Goal: Obtain resource: Obtain resource

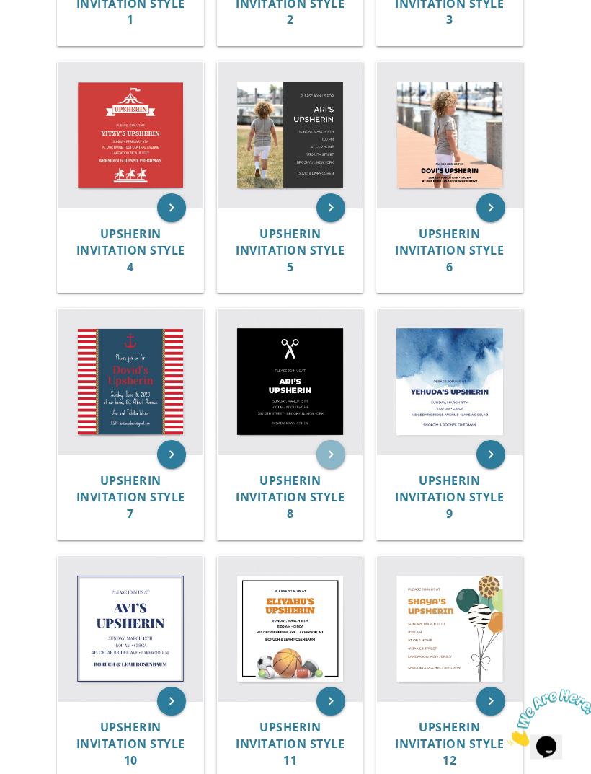
scroll to position [586, 0]
click at [332, 452] on icon "keyboard_arrow_right" at bounding box center [331, 454] width 29 height 29
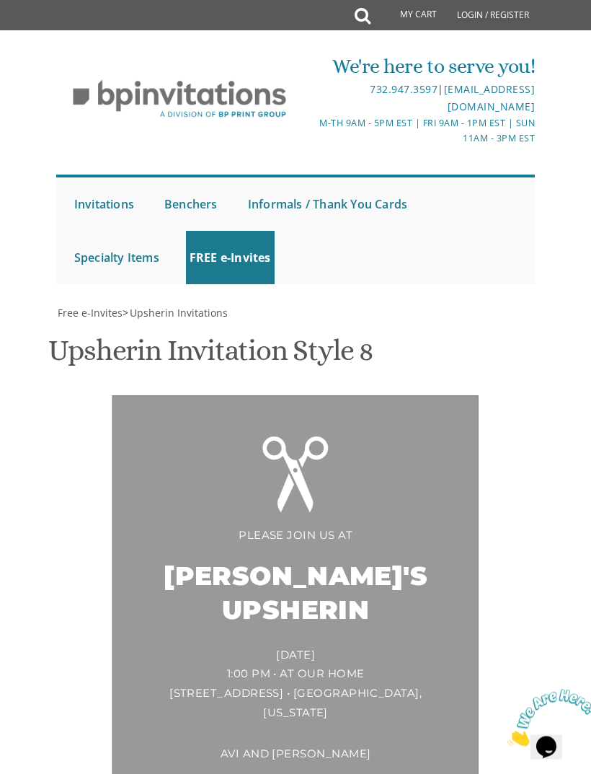
scroll to position [396, 0]
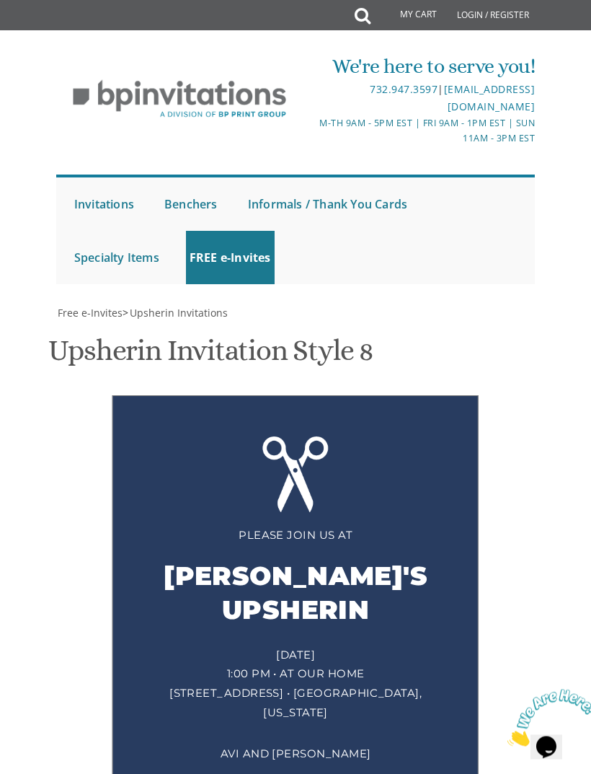
scroll to position [428, 0]
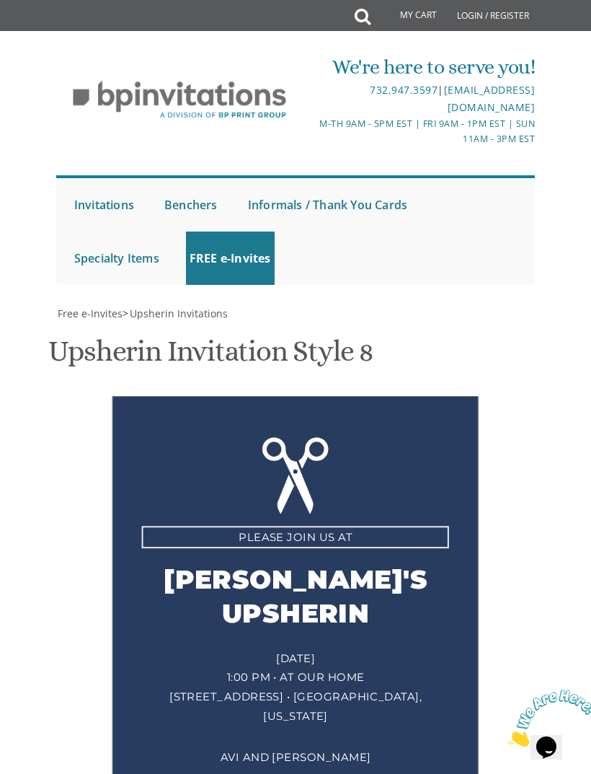
scroll to position [432, 0]
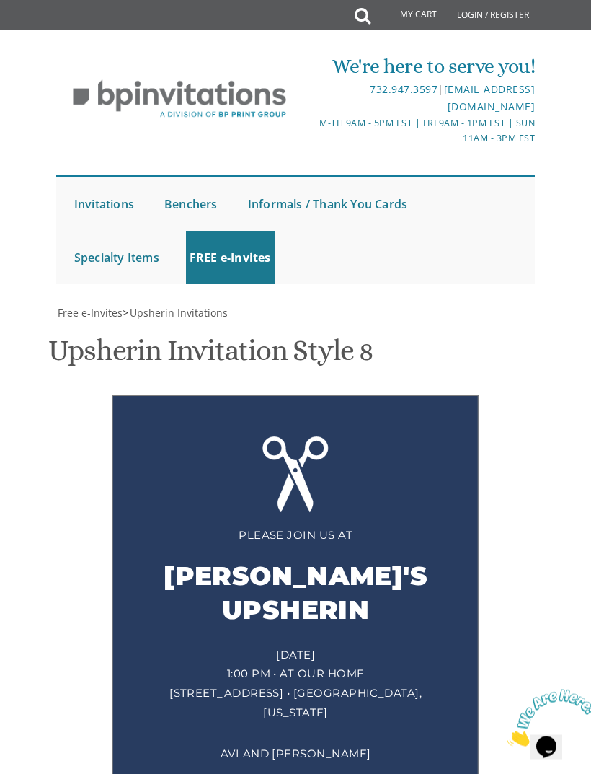
scroll to position [604, 0]
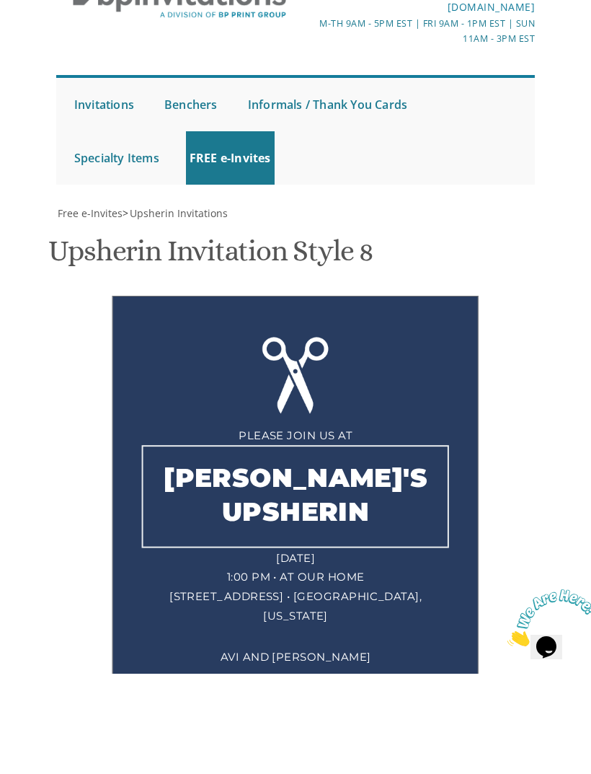
type textarea "[PERSON_NAME]'s Upsherin"
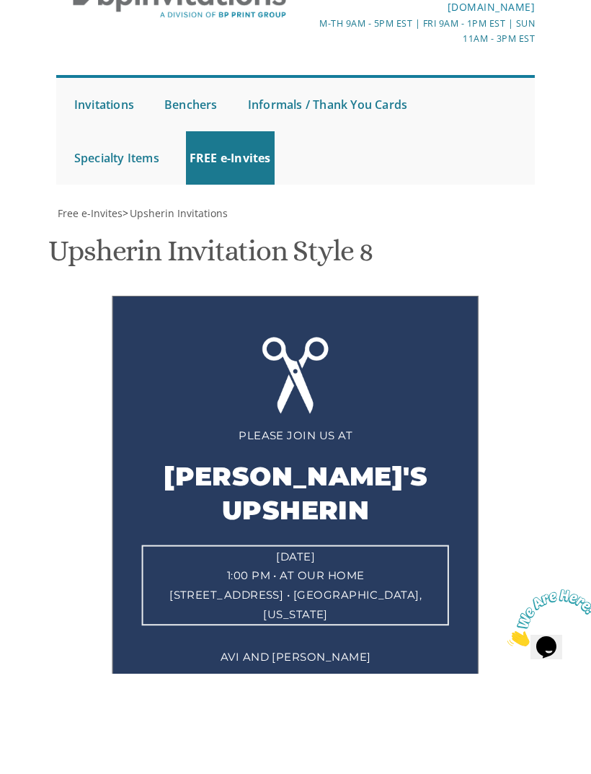
type textarea "[DATE] 6:30 pm • at our home [STREET_ADDRESS]• [GEOGRAPHIC_DATA], [US_STATE]"
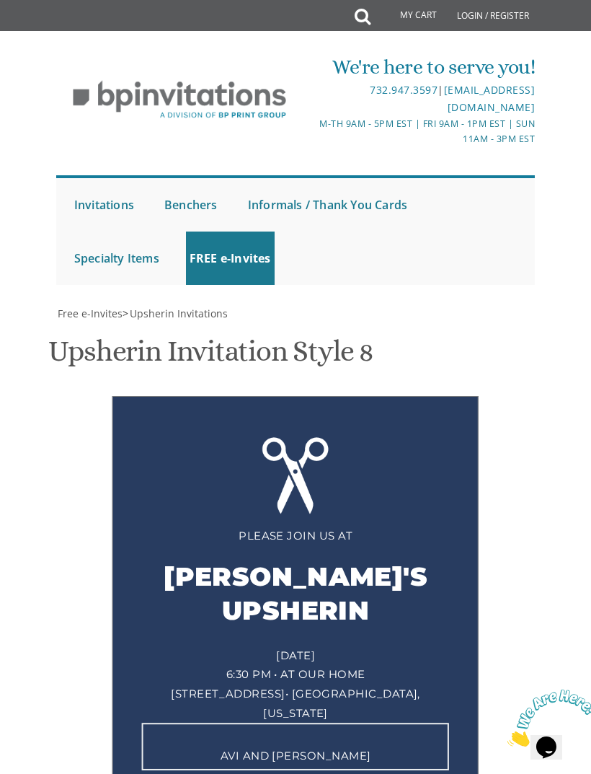
scroll to position [549, 0]
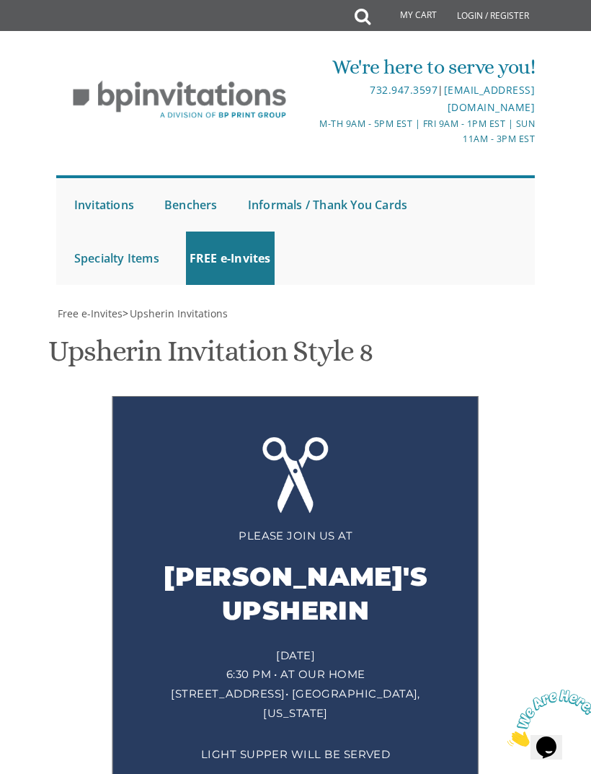
scroll to position [619, 0]
type textarea "Light supper will be served"
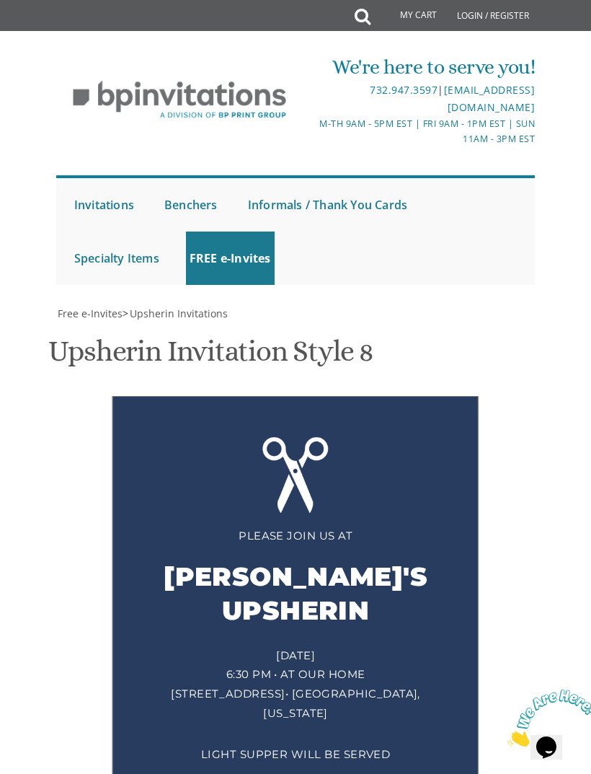
scroll to position [814, 0]
type input "[EMAIL_ADDRESS][DOMAIN_NAME]"
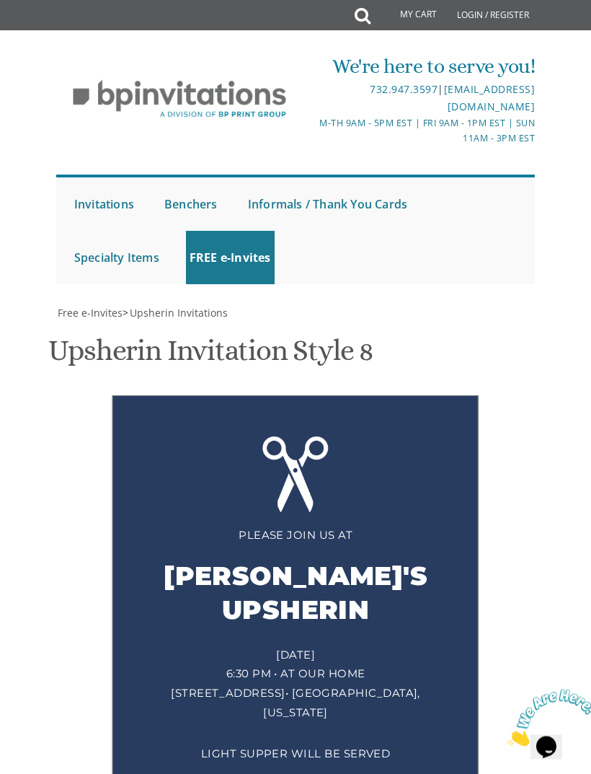
scroll to position [245, 0]
click at [303, 396] on div "Please join us at [PERSON_NAME]'s Upsherin [DATE] 6:30 pm • at our home [STREET…" at bounding box center [296, 596] width 366 height 400
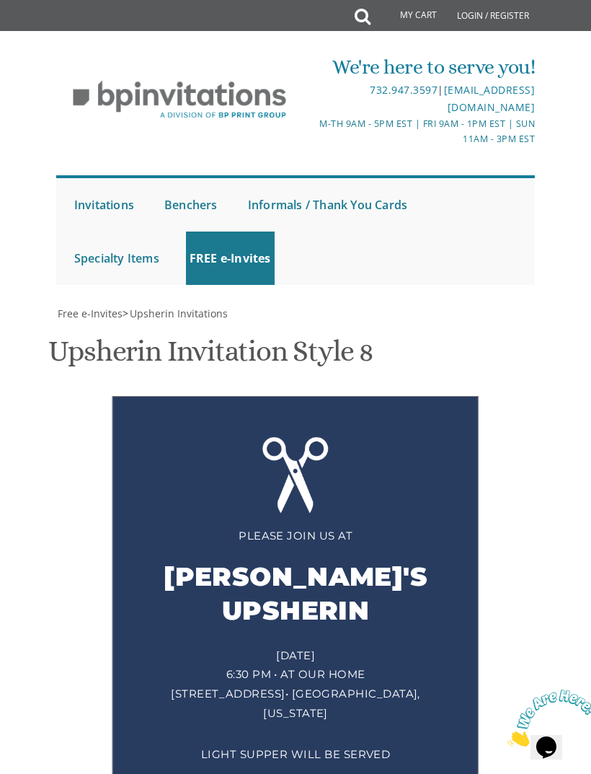
scroll to position [651, 0]
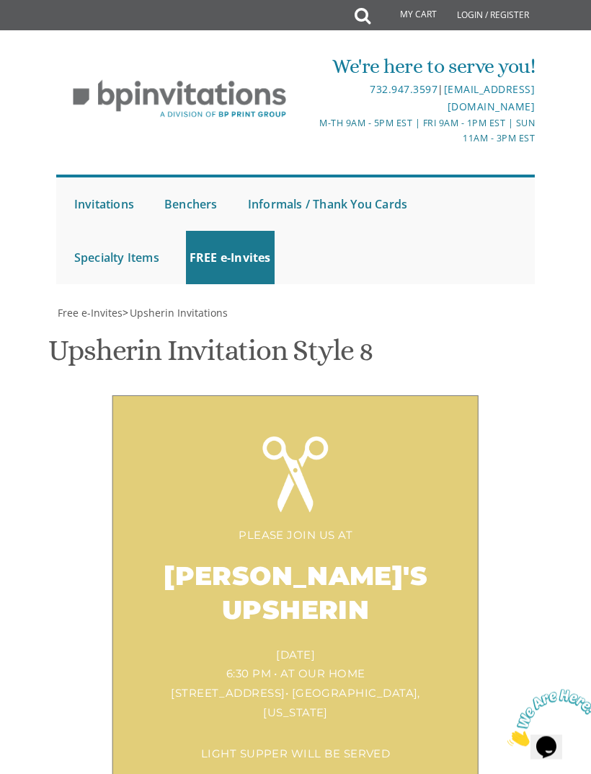
scroll to position [304, 0]
